Goal: Navigation & Orientation: Find specific page/section

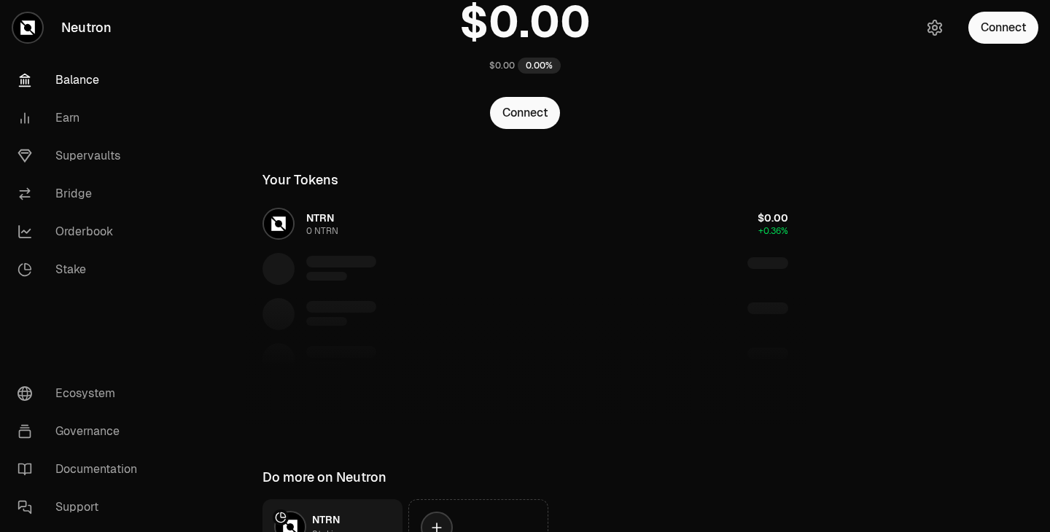
scroll to position [125, 0]
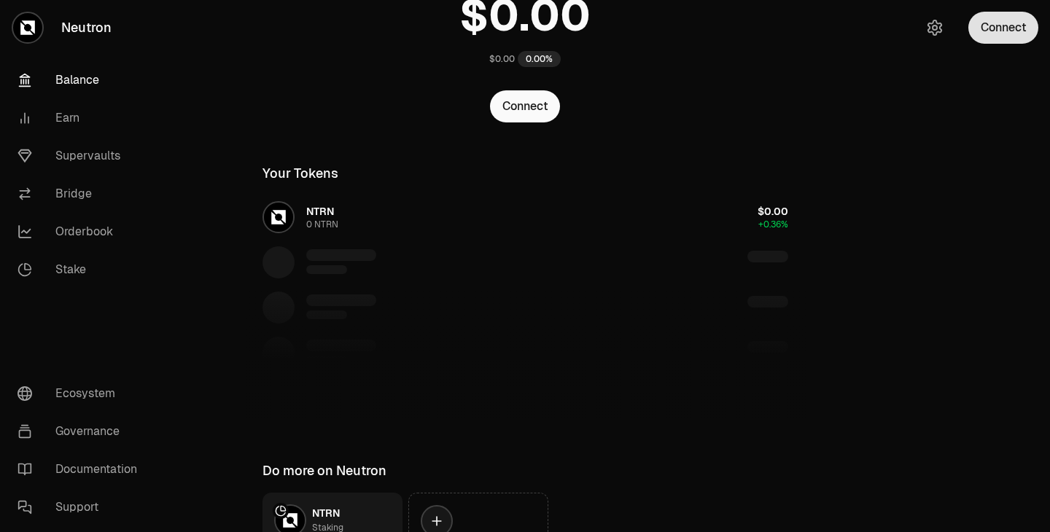
click at [994, 39] on button "Connect" at bounding box center [1003, 28] width 70 height 32
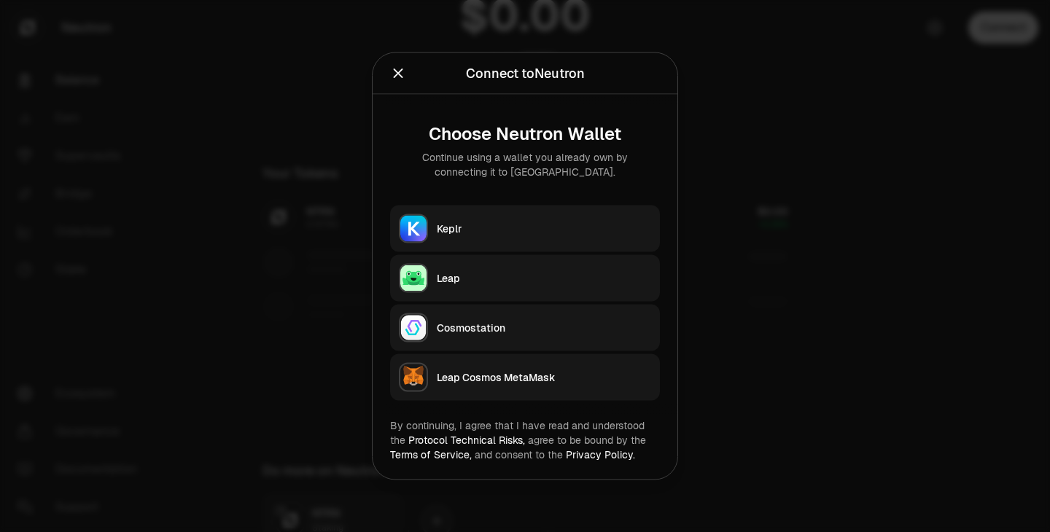
click at [456, 231] on div "Keplr" at bounding box center [544, 229] width 214 height 15
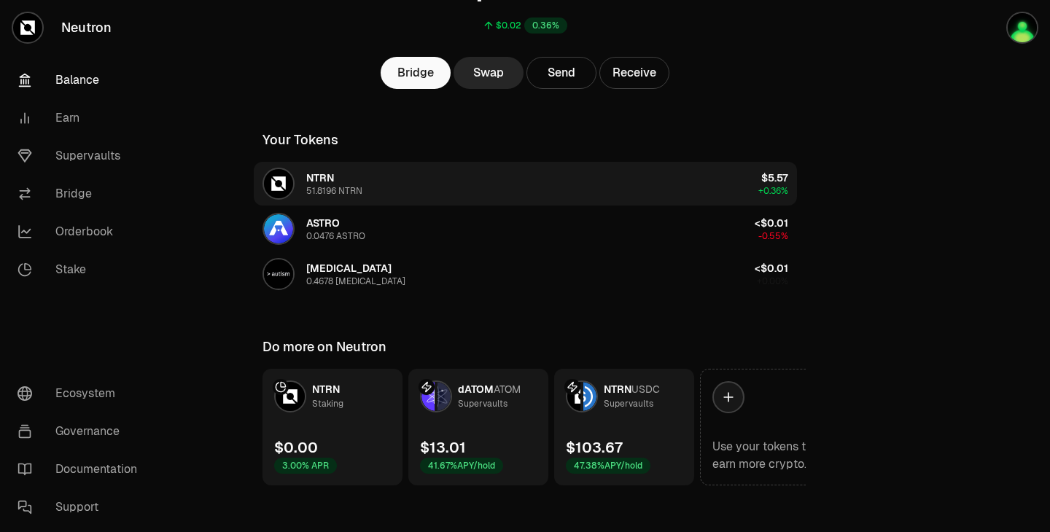
scroll to position [171, 0]
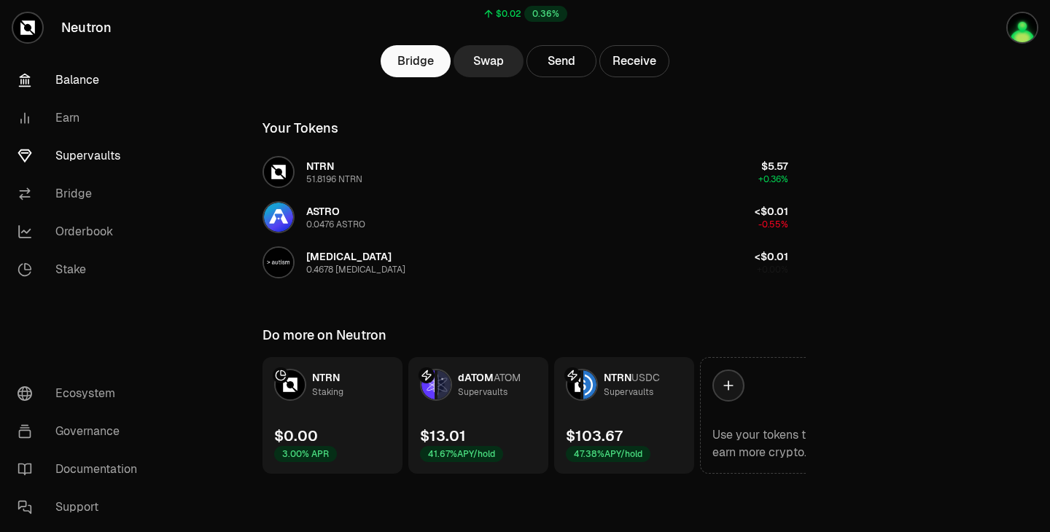
click at [117, 147] on link "Supervaults" at bounding box center [82, 156] width 152 height 38
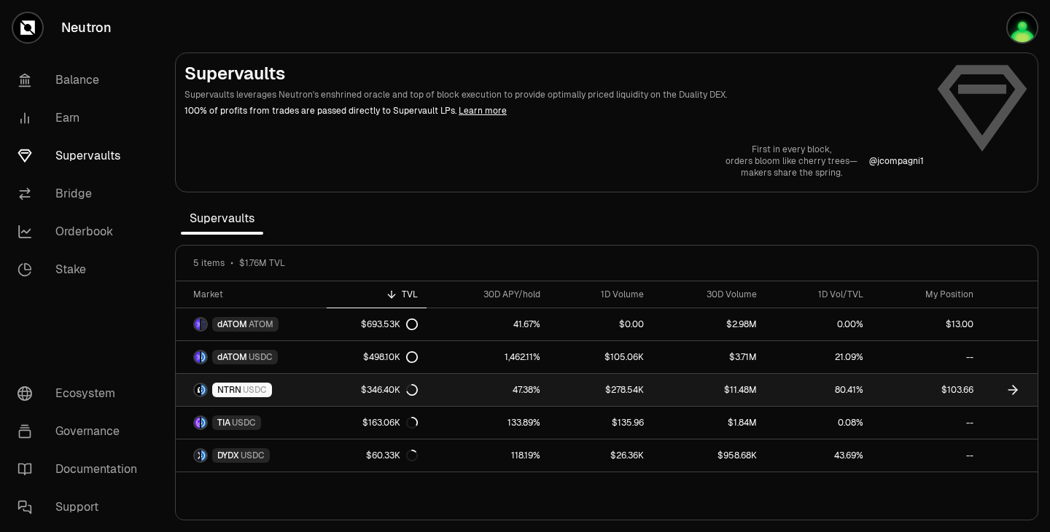
click at [1014, 391] on icon at bounding box center [1012, 390] width 15 height 15
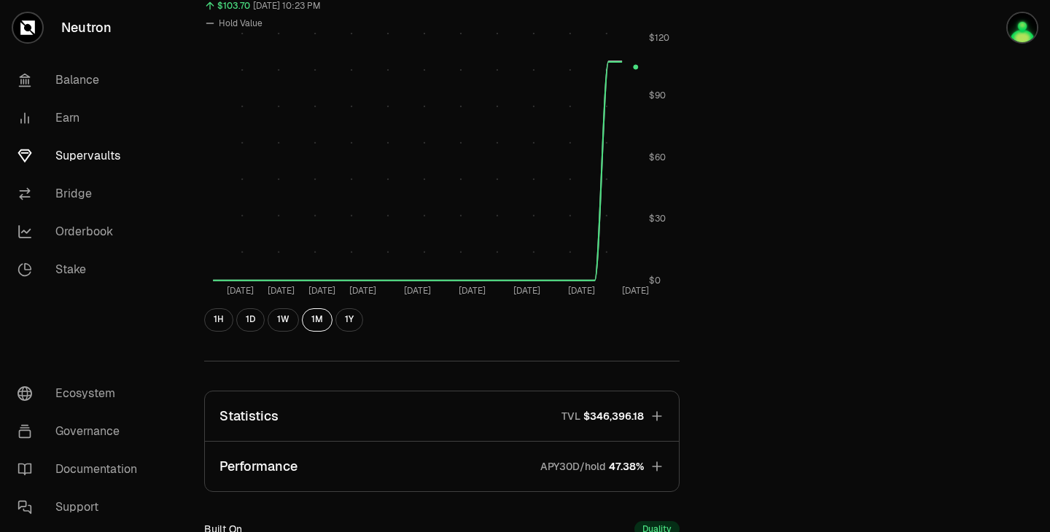
scroll to position [617, 0]
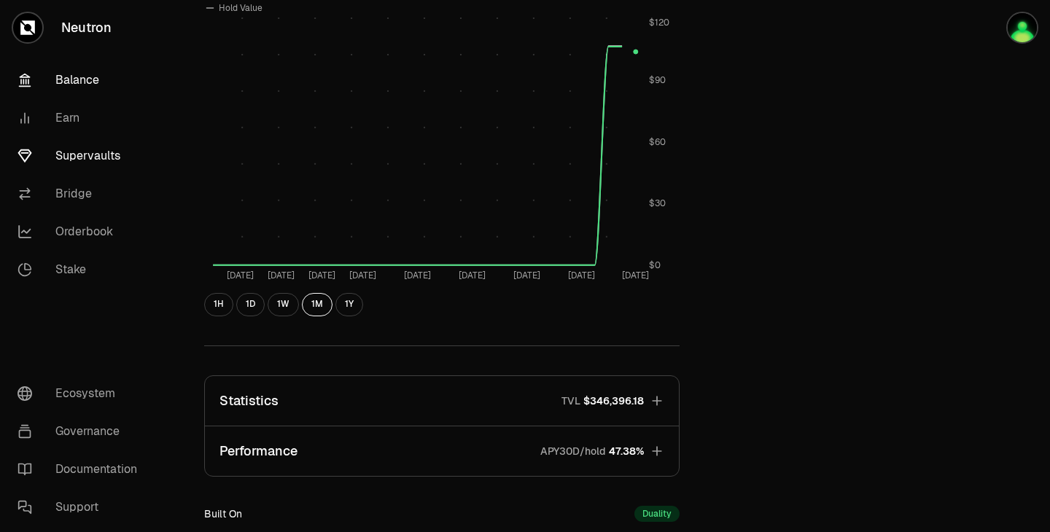
click at [101, 85] on link "Balance" at bounding box center [82, 80] width 152 height 38
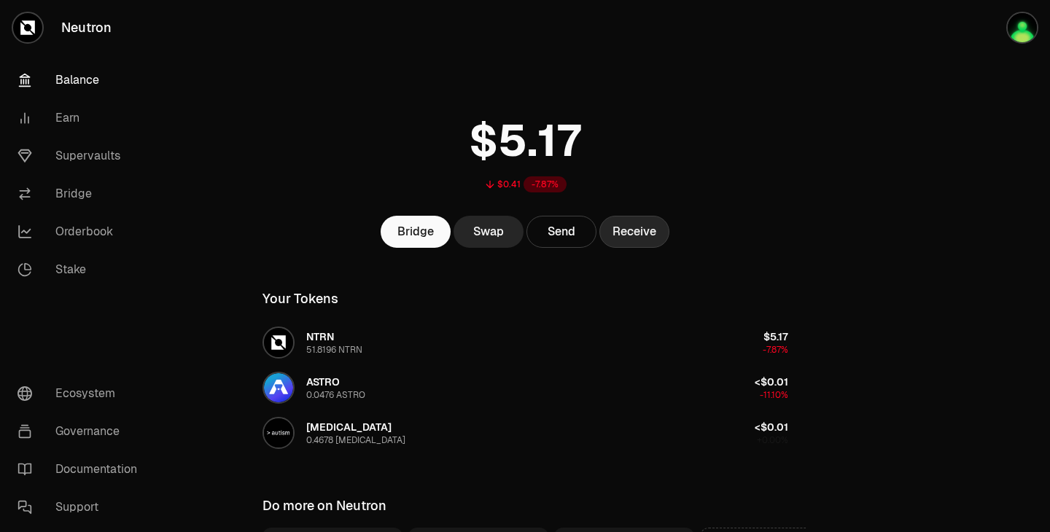
click at [625, 235] on button "Receive" at bounding box center [634, 232] width 70 height 32
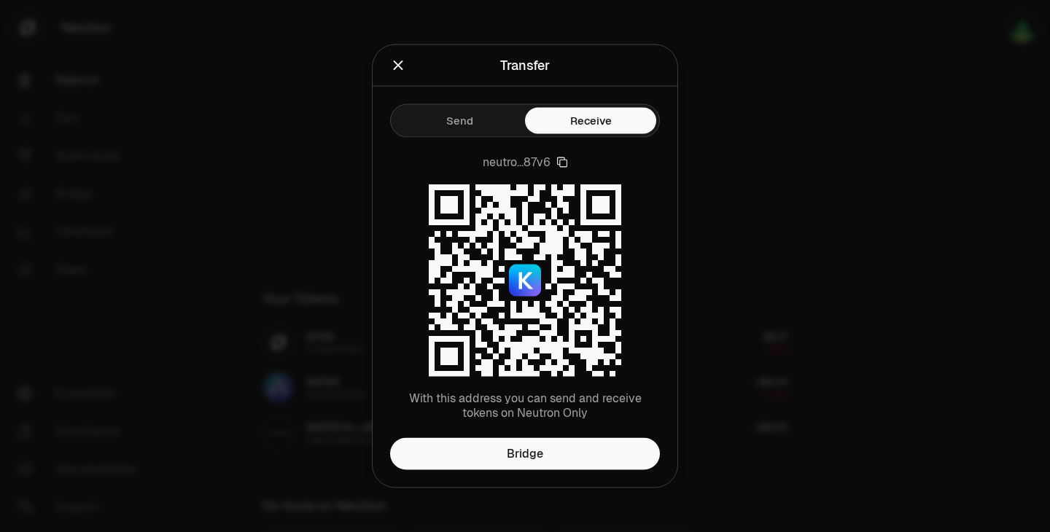
click at [394, 60] on icon "Close" at bounding box center [398, 64] width 9 height 9
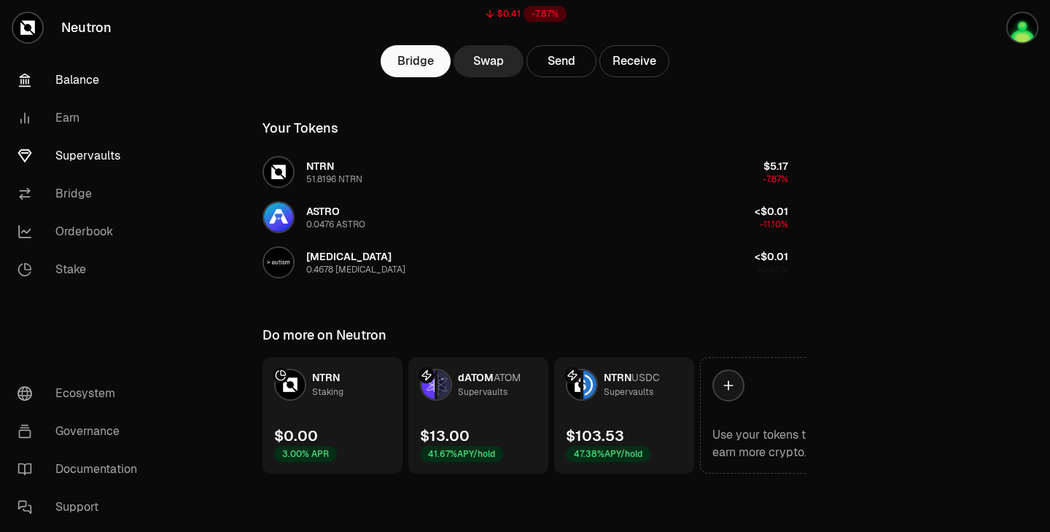
click at [104, 158] on link "Supervaults" at bounding box center [82, 156] width 152 height 38
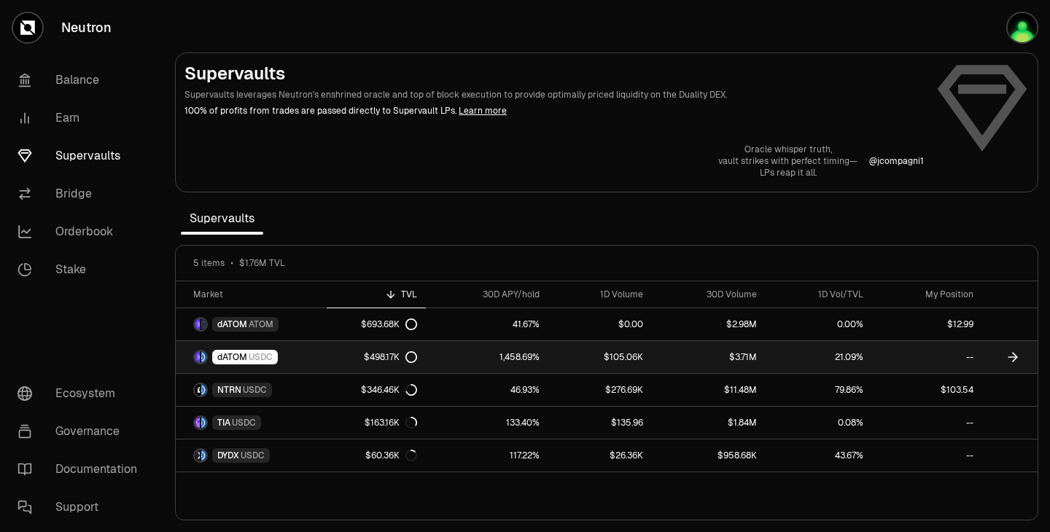
click at [1009, 360] on icon at bounding box center [1012, 357] width 15 height 15
